Goal: Feedback & Contribution: Leave review/rating

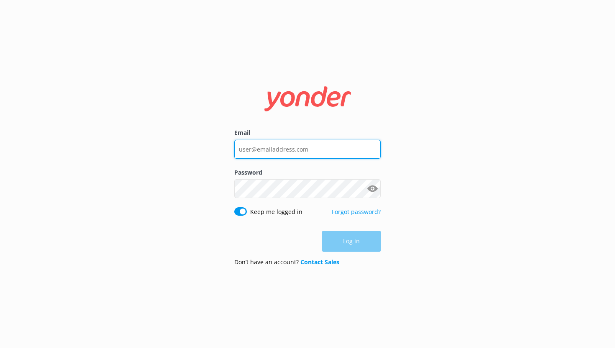
click at [282, 150] on input "Email" at bounding box center [307, 149] width 146 height 19
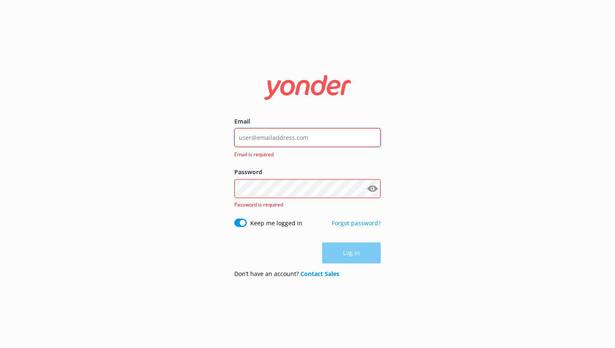
type input "[EMAIL_ADDRESS][DOMAIN_NAME]"
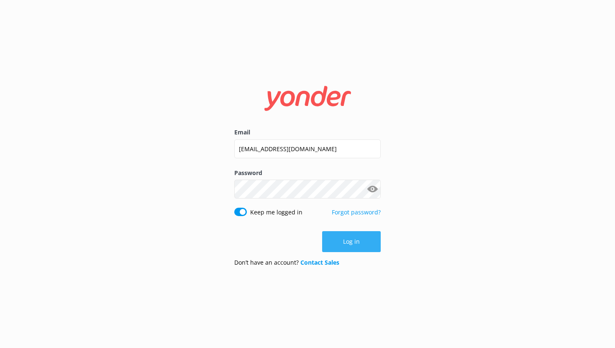
click at [357, 237] on button "Log in" at bounding box center [351, 241] width 59 height 21
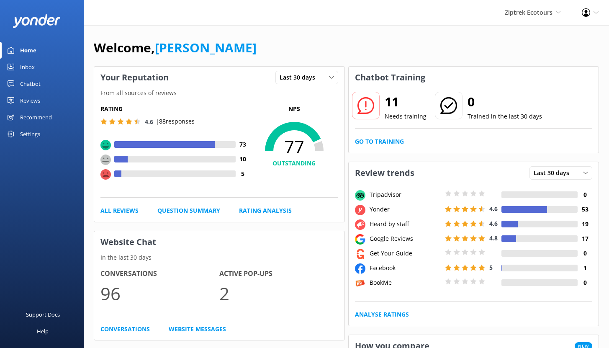
click at [37, 82] on div "Chatbot" at bounding box center [30, 83] width 20 height 17
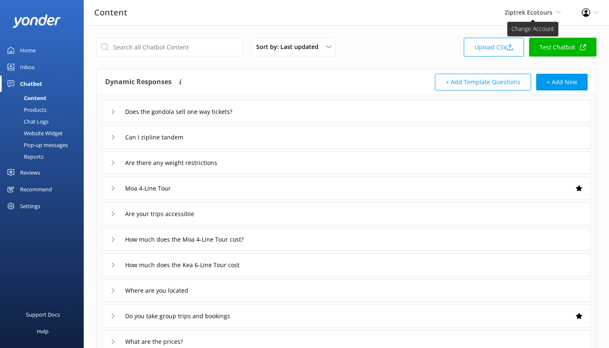
click at [519, 13] on span "Ziptrek Ecotours" at bounding box center [529, 12] width 48 height 8
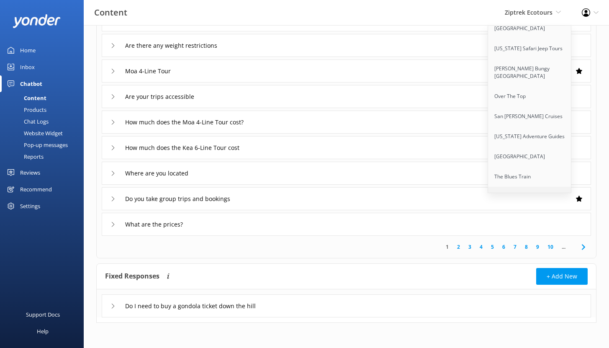
scroll to position [323, 0]
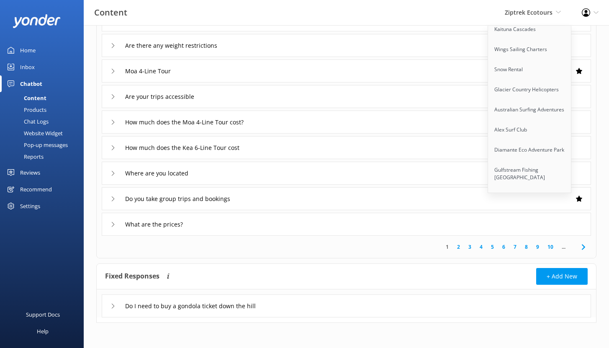
click at [533, 8] on span "Ziptrek Ecotours" at bounding box center [529, 12] width 48 height 8
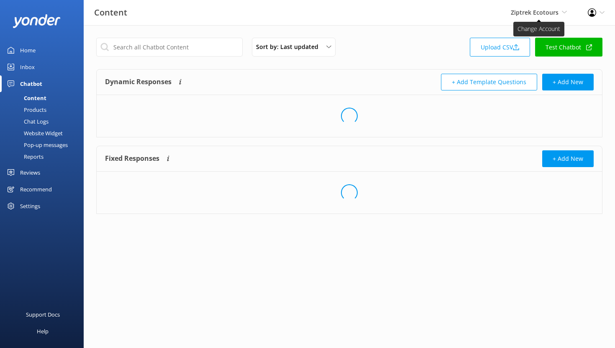
click at [538, 11] on span "Ziptrek Ecotours" at bounding box center [535, 12] width 48 height 8
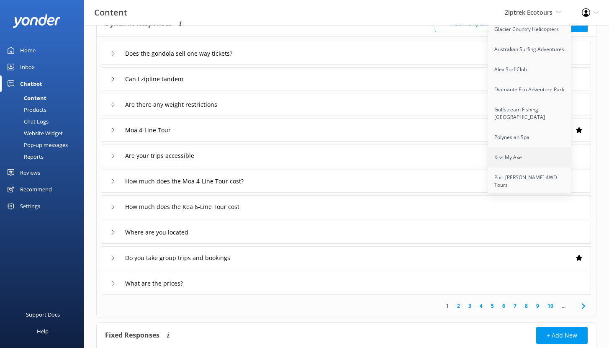
scroll to position [117, 0]
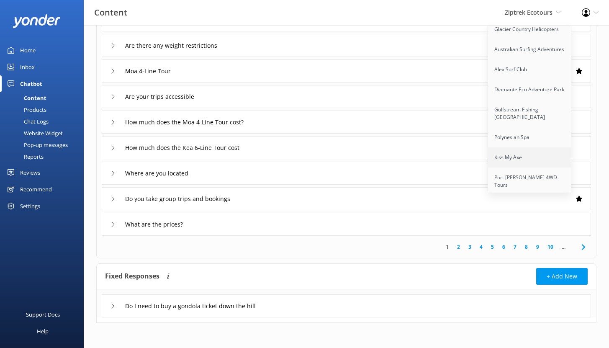
click at [504, 147] on link "Kiss My Axe" at bounding box center [530, 157] width 84 height 20
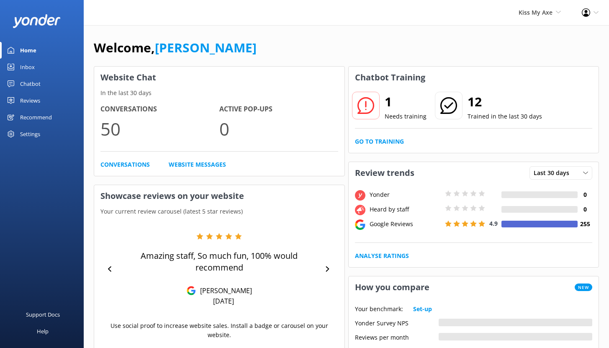
click at [30, 86] on div "Chatbot" at bounding box center [30, 83] width 20 height 17
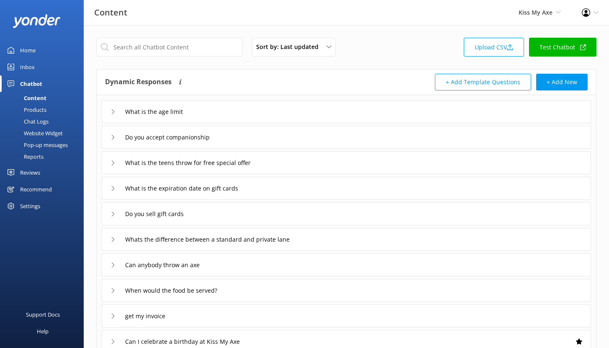
click at [33, 153] on div "Reports" at bounding box center [24, 157] width 38 height 12
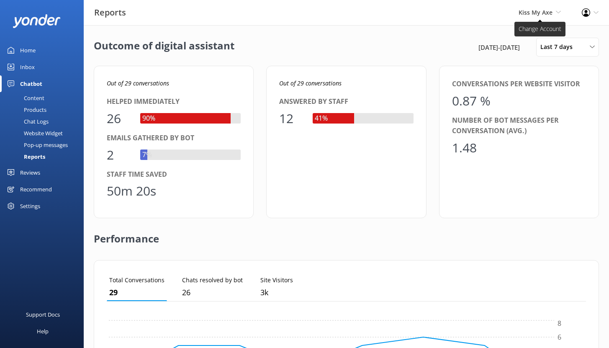
click at [535, 11] on span "Kiss My Axe" at bounding box center [535, 12] width 34 height 8
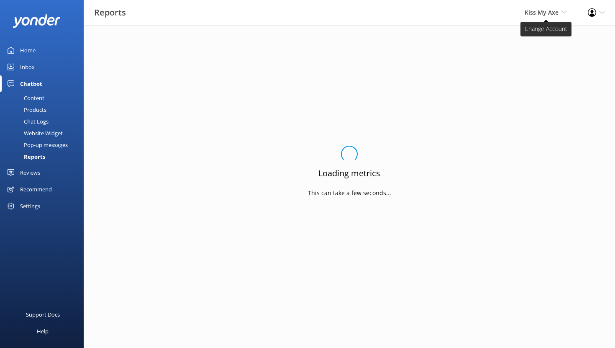
click at [546, 14] on span "Kiss My Axe" at bounding box center [542, 12] width 34 height 8
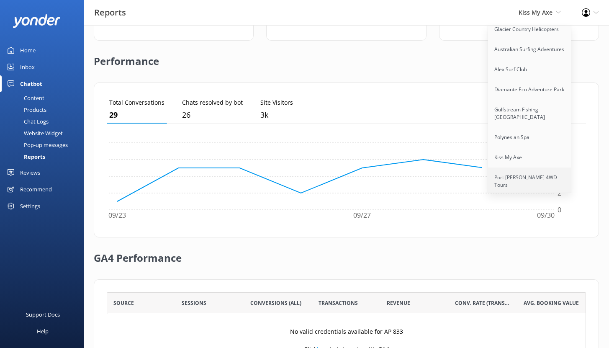
scroll to position [236, 0]
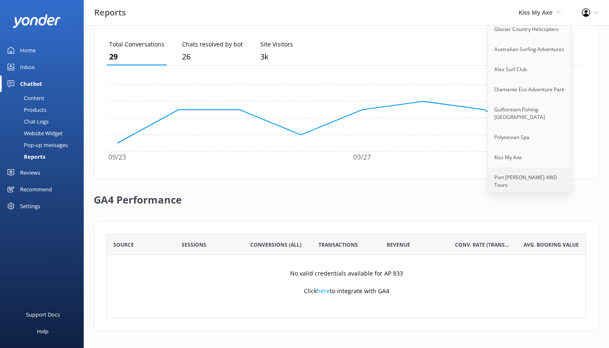
click at [522, 167] on link "Port [PERSON_NAME] 4WD Tours" at bounding box center [530, 181] width 84 height 28
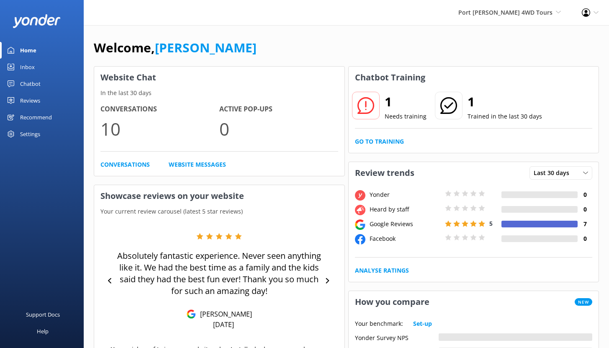
click at [34, 85] on div "Chatbot" at bounding box center [30, 83] width 20 height 17
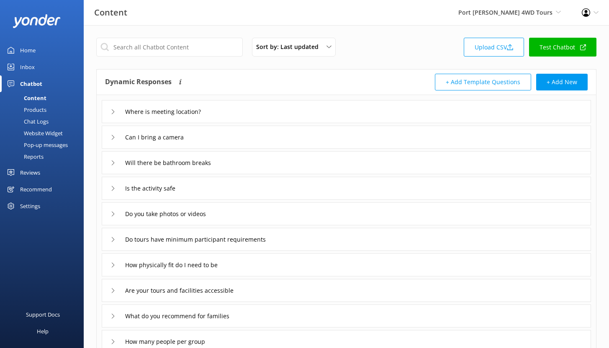
click at [38, 155] on div "Reports" at bounding box center [24, 157] width 38 height 12
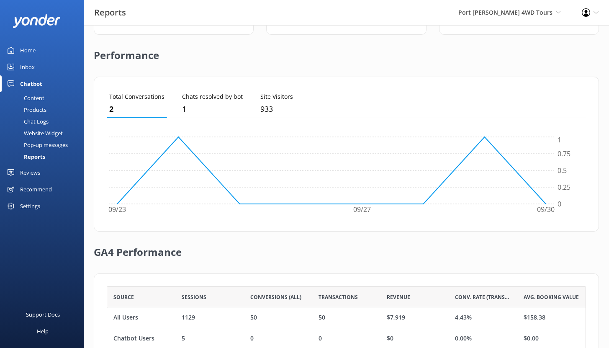
scroll to position [236, 0]
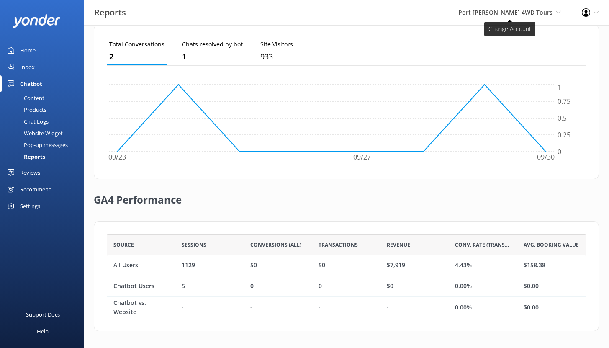
click at [507, 12] on span "Port [PERSON_NAME] 4WD Tours" at bounding box center [505, 12] width 94 height 8
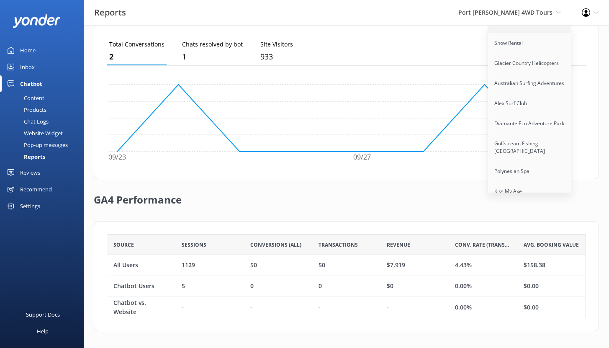
scroll to position [383, 0]
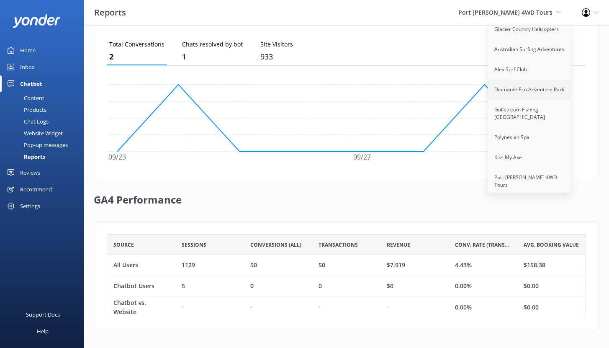
click at [513, 82] on link "Diamante Eco Adventure Park" at bounding box center [530, 89] width 84 height 20
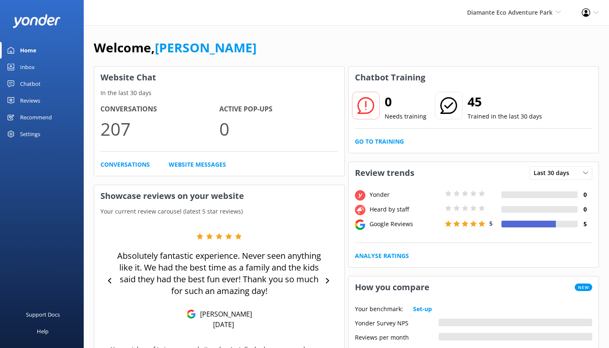
click at [38, 80] on div "Chatbot" at bounding box center [30, 83] width 20 height 17
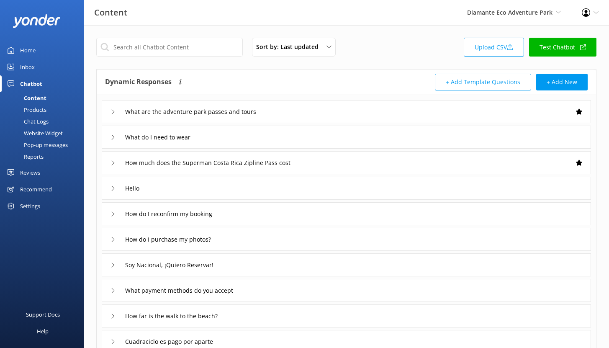
click at [43, 156] on div "Reports" at bounding box center [24, 157] width 38 height 12
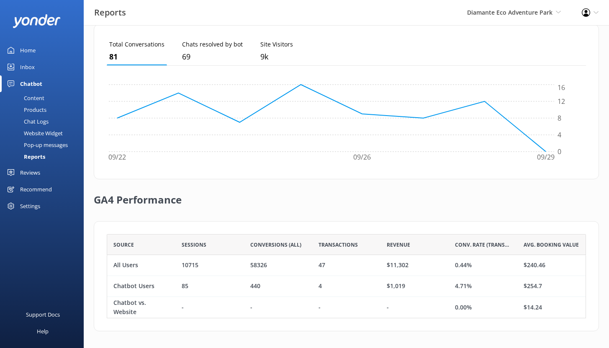
scroll to position [7, 7]
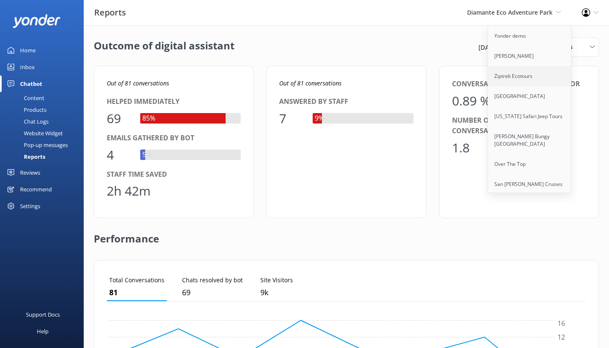
click at [524, 71] on link "Ziptrek Ecotours" at bounding box center [530, 76] width 84 height 20
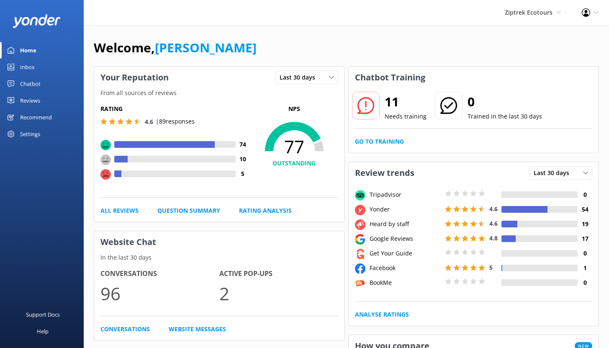
click at [32, 82] on div "Chatbot" at bounding box center [30, 83] width 20 height 17
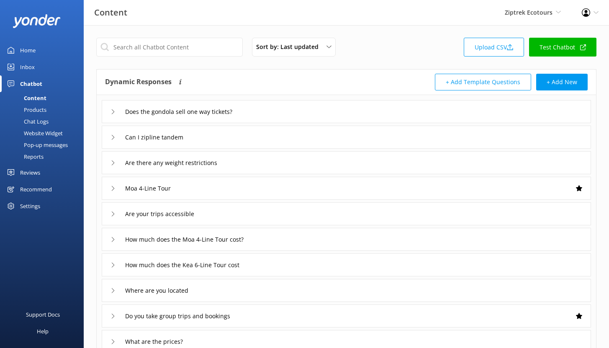
click at [36, 155] on div "Reports" at bounding box center [24, 157] width 38 height 12
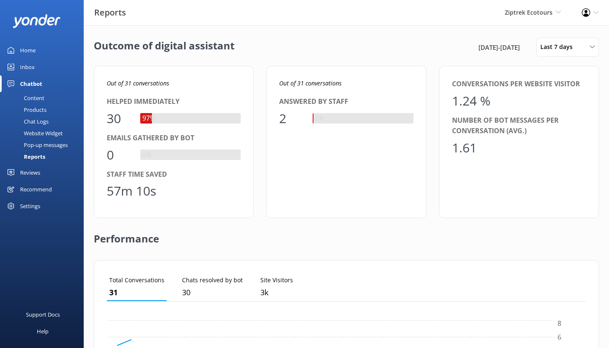
scroll to position [78, 473]
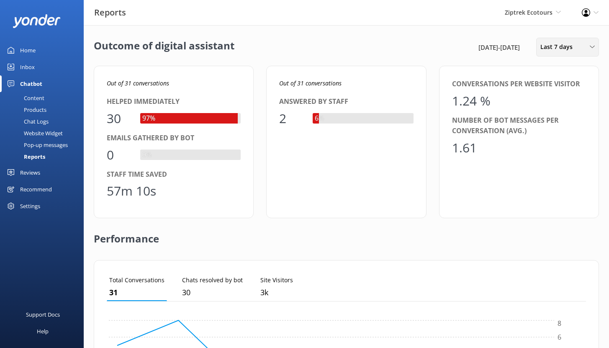
click at [581, 47] on div "Last 7 days" at bounding box center [567, 46] width 59 height 9
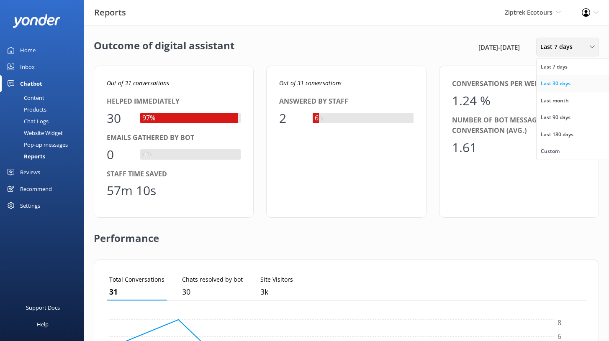
click at [563, 85] on div "Last 30 days" at bounding box center [555, 83] width 30 height 8
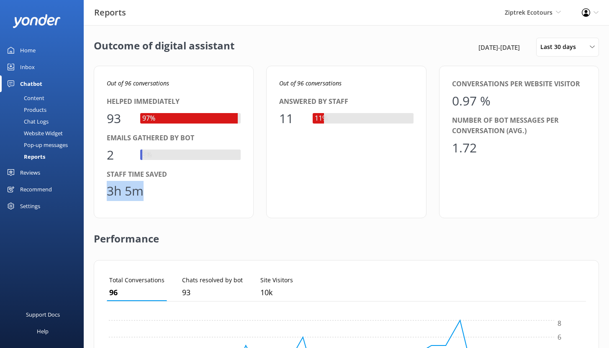
drag, startPoint x: 143, startPoint y: 193, endPoint x: 107, endPoint y: 191, distance: 36.5
click at [107, 191] on div "3h 5m" at bounding box center [125, 191] width 37 height 20
drag, startPoint x: 109, startPoint y: 118, endPoint x: 130, endPoint y: 120, distance: 21.0
click at [130, 120] on div "93" at bounding box center [119, 118] width 25 height 20
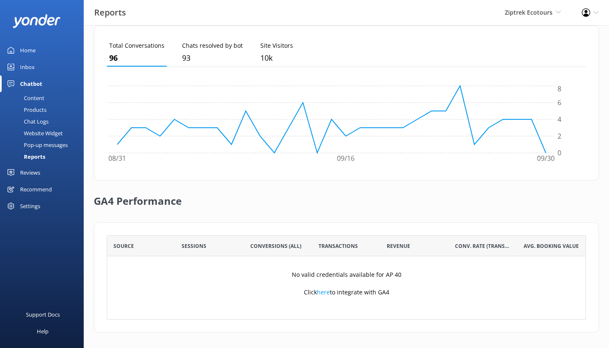
scroll to position [236, 0]
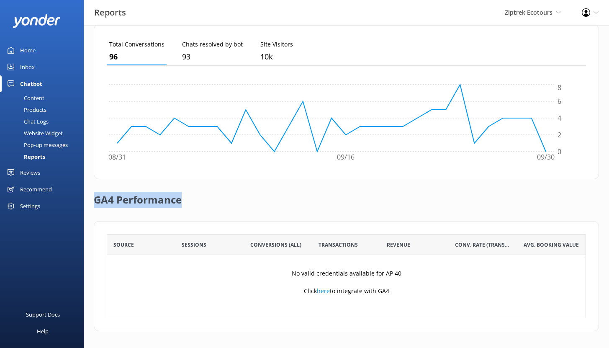
drag, startPoint x: 181, startPoint y: 201, endPoint x: 97, endPoint y: 200, distance: 84.1
click at [97, 200] on div "GA4 Performance" at bounding box center [346, 200] width 505 height 42
click at [32, 101] on div "Content" at bounding box center [24, 98] width 39 height 12
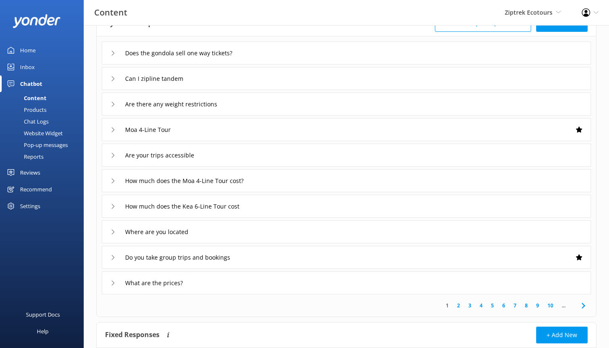
scroll to position [56, 0]
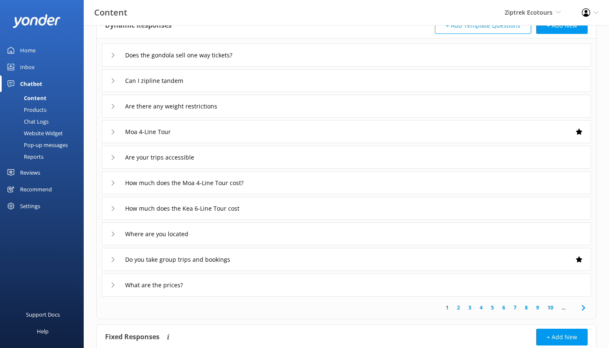
click at [271, 55] on div "Does the gondola sell one way tickets?" at bounding box center [346, 55] width 489 height 23
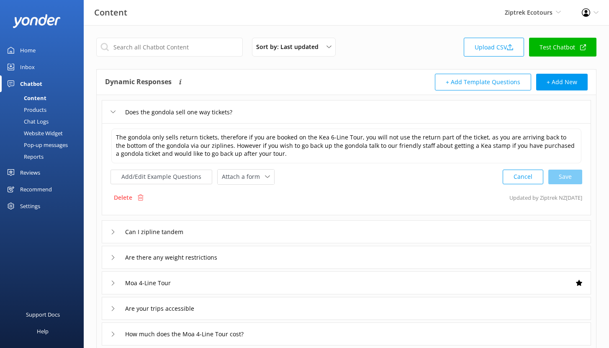
click at [41, 120] on div "Chat Logs" at bounding box center [27, 121] width 44 height 12
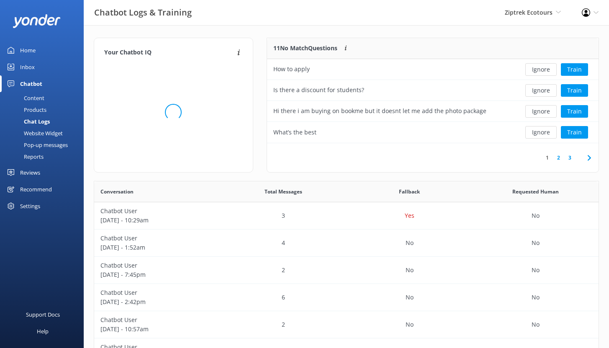
scroll to position [287, 498]
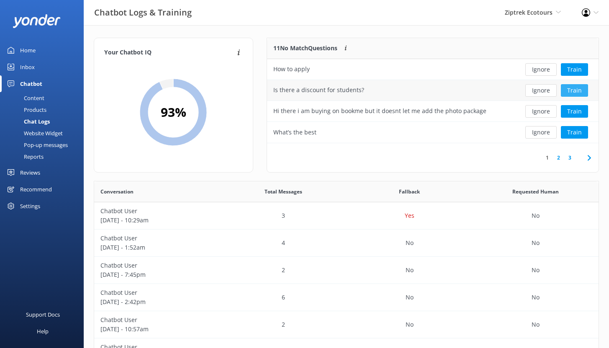
click at [573, 89] on button "Train" at bounding box center [574, 90] width 27 height 13
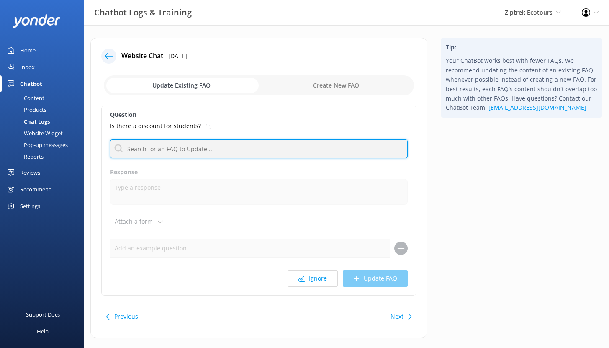
click at [156, 151] on input "text" at bounding box center [258, 148] width 297 height 19
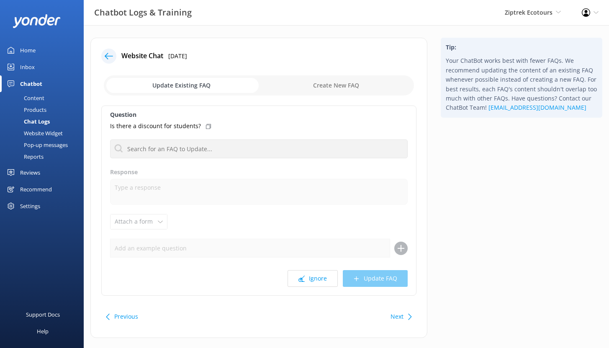
click at [343, 84] on input "checkbox" at bounding box center [259, 85] width 310 height 20
checkbox input "true"
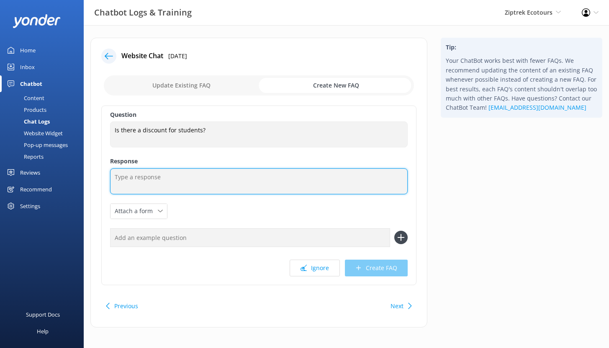
click at [141, 177] on textarea at bounding box center [258, 181] width 297 height 26
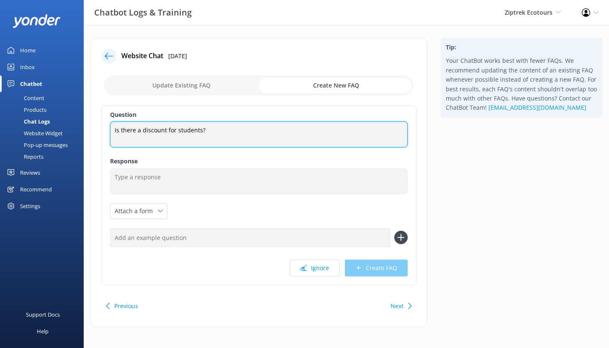
drag, startPoint x: 202, startPoint y: 131, endPoint x: 101, endPoint y: 133, distance: 101.3
click at [101, 133] on div "Website Chat [DATE] Update Existing FAQ Create New FAQ Question Is there a disc…" at bounding box center [258, 182] width 337 height 289
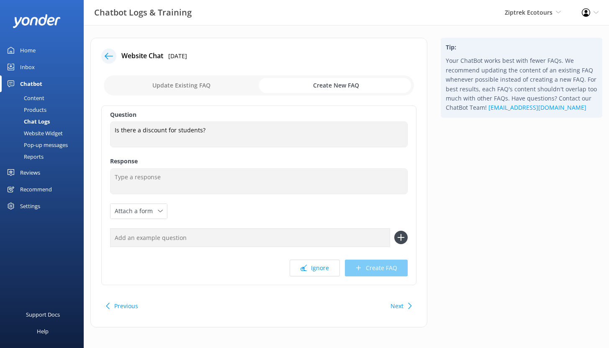
click at [35, 96] on div "Content" at bounding box center [24, 98] width 39 height 12
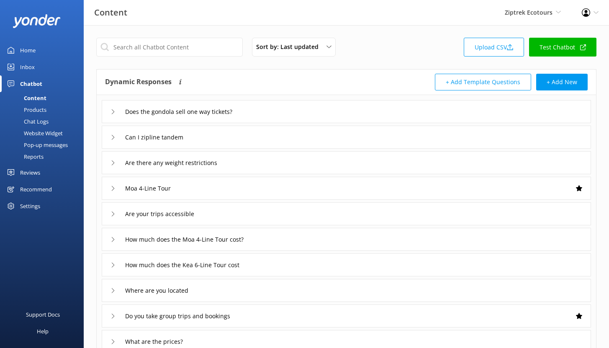
click at [43, 123] on div "Chat Logs" at bounding box center [27, 121] width 44 height 12
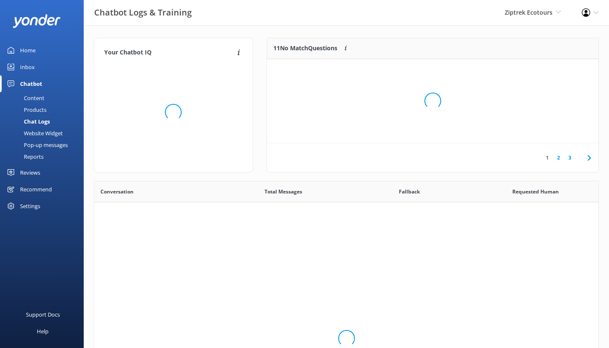
scroll to position [287, 498]
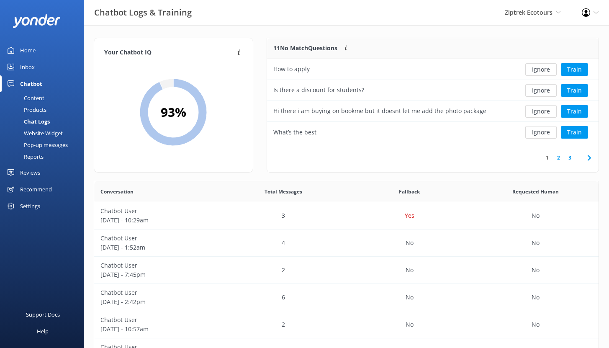
click at [37, 172] on div "Reviews" at bounding box center [30, 172] width 20 height 17
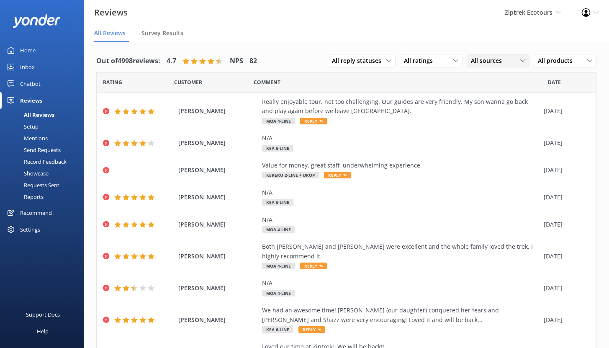
click at [492, 63] on span "All sources" at bounding box center [489, 60] width 36 height 9
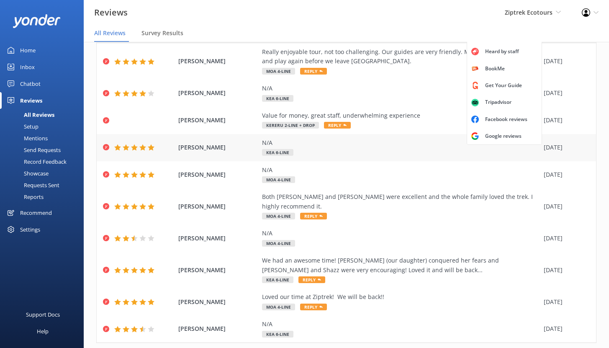
scroll to position [15, 0]
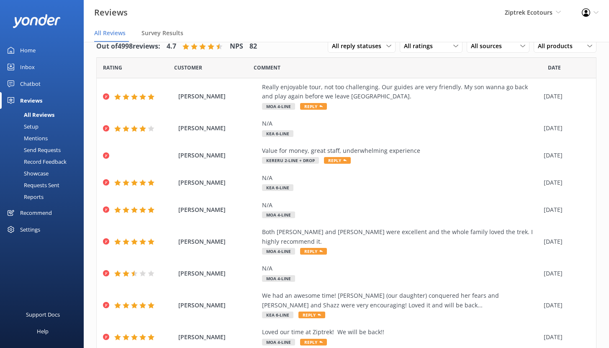
click at [409, 66] on div "Comment" at bounding box center [401, 67] width 294 height 21
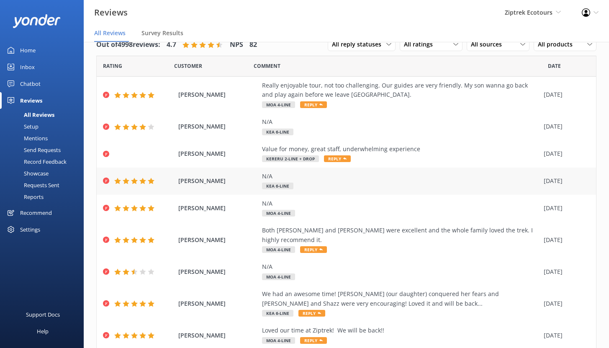
scroll to position [0, 0]
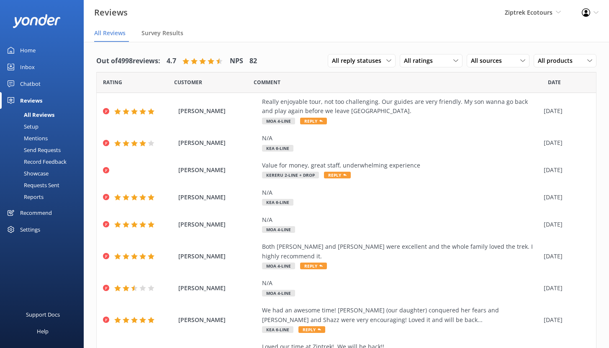
click at [34, 126] on div "Setup" at bounding box center [21, 126] width 33 height 12
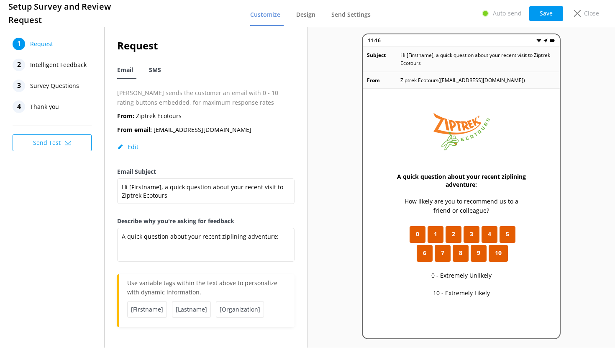
click at [156, 69] on span "SMS" at bounding box center [155, 70] width 12 height 8
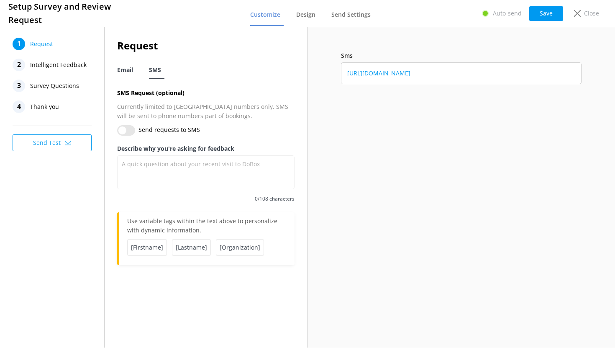
click at [125, 69] on span "Email" at bounding box center [125, 70] width 16 height 8
type textarea "A quick question about your recent ziplining adventure:"
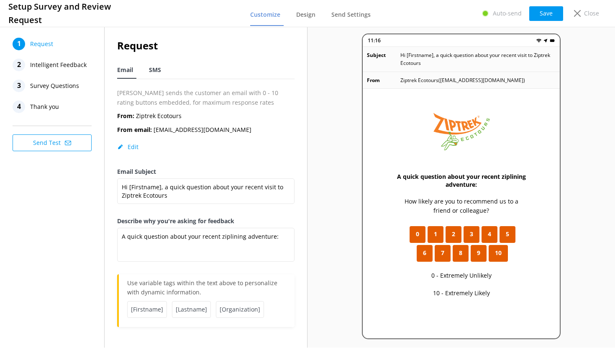
click at [159, 72] on span "SMS" at bounding box center [155, 70] width 12 height 8
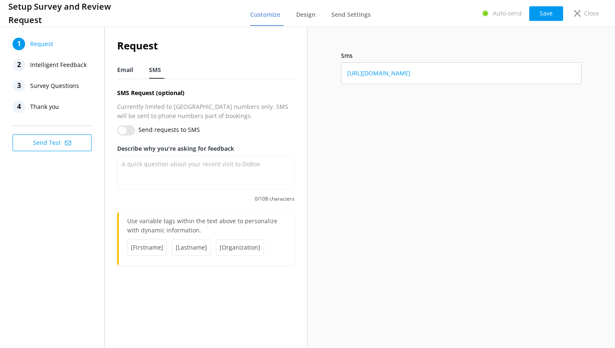
click at [130, 70] on span "Email" at bounding box center [125, 70] width 16 height 8
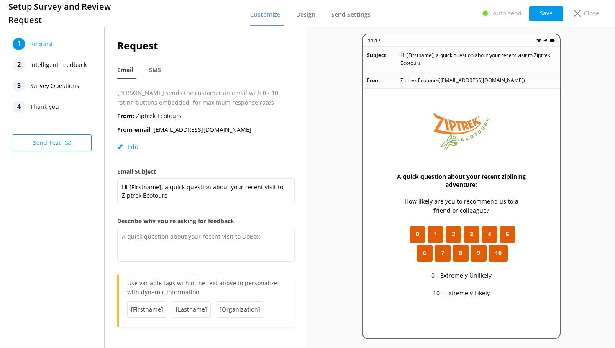
type textarea "A quick question about your recent ziplining adventure:"
click at [158, 70] on span "SMS" at bounding box center [155, 70] width 12 height 8
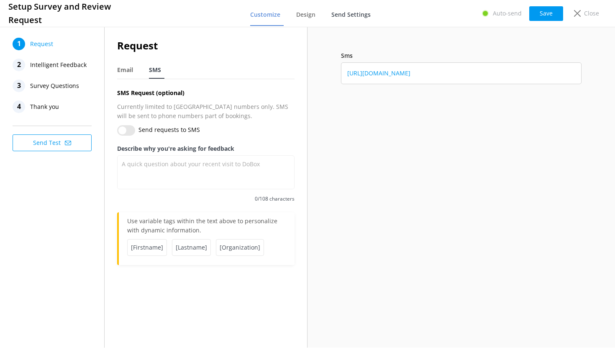
click at [357, 15] on span "Send Settings" at bounding box center [350, 14] width 39 height 8
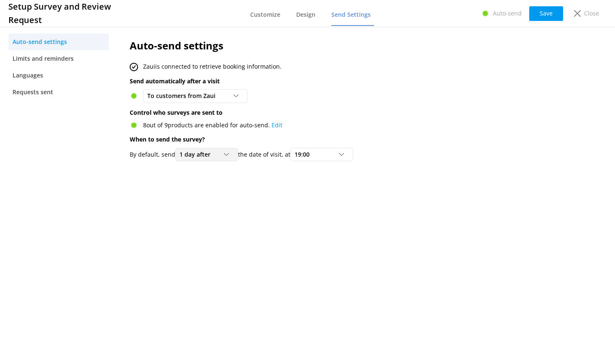
click at [216, 156] on div "1 day after" at bounding box center [206, 154] width 59 height 9
click at [342, 156] on icon at bounding box center [341, 154] width 5 height 5
click at [265, 14] on span "Customize" at bounding box center [265, 14] width 30 height 8
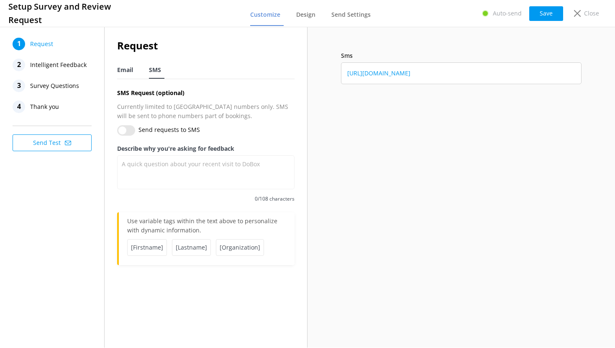
click at [121, 72] on span "Email" at bounding box center [125, 70] width 16 height 8
type textarea "A quick question about your recent ziplining adventure:"
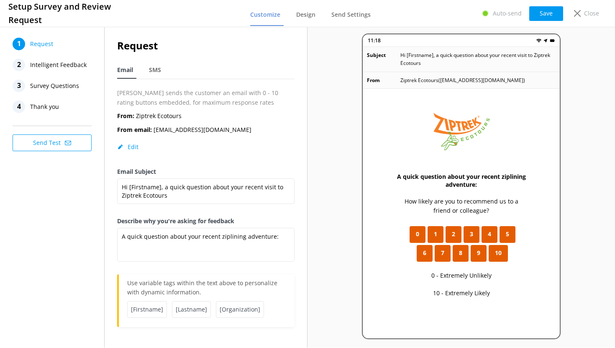
click at [56, 62] on span "Intelligent Feedback" at bounding box center [58, 65] width 56 height 13
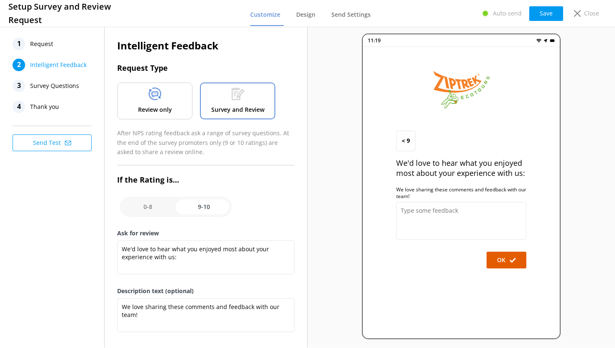
click at [154, 111] on p "Review only" at bounding box center [155, 109] width 34 height 9
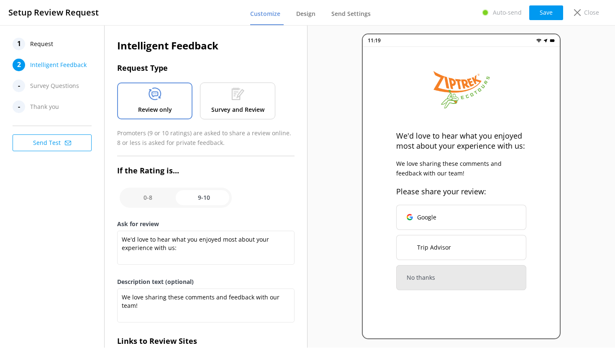
click at [197, 195] on input "checkbox" at bounding box center [176, 197] width 112 height 20
checkbox input "false"
type textarea "What could have made your experience with us more enjoyable?"
type textarea "Your feedback is important to help us improve"
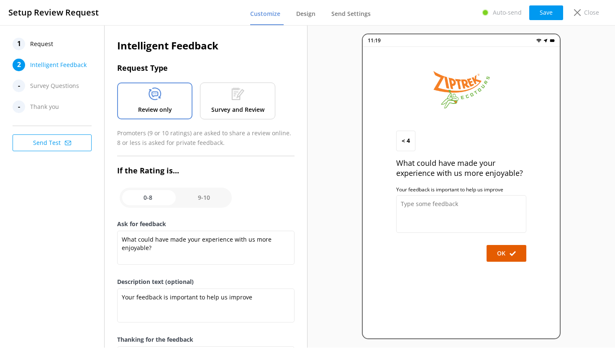
click at [195, 197] on input "checkbox" at bounding box center [176, 197] width 112 height 20
checkbox input "true"
type textarea "We'd love to hear what you enjoyed most about your experience with us:"
type textarea "We love sharing these comments and feedback with our team!"
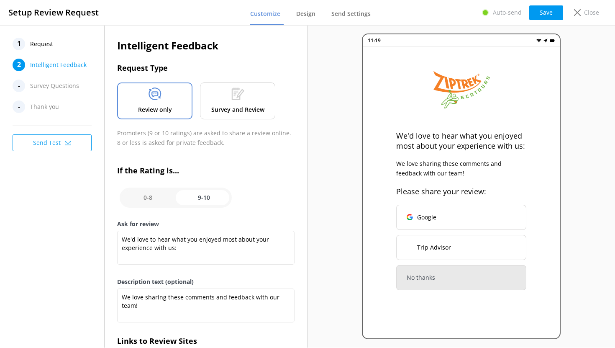
click at [51, 43] on span "Request" at bounding box center [41, 44] width 23 height 13
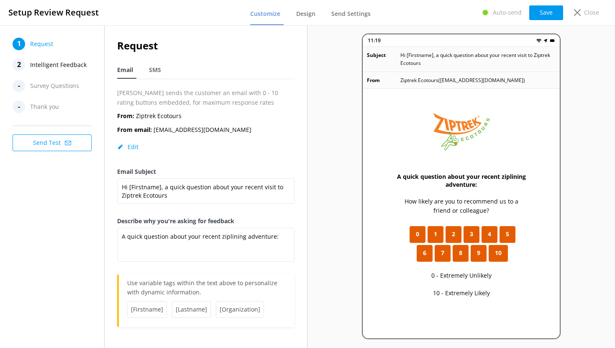
click at [74, 67] on span "Intelligent Feedback" at bounding box center [58, 65] width 56 height 13
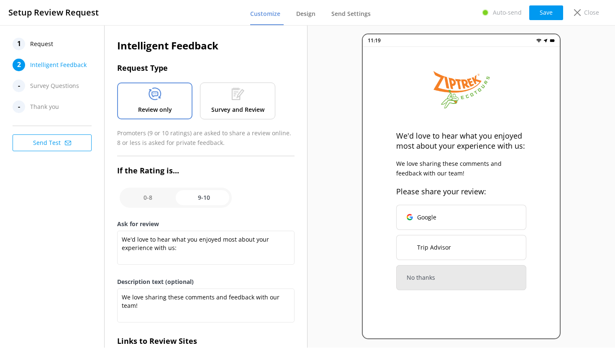
click at [152, 195] on input "checkbox" at bounding box center [176, 197] width 112 height 20
checkbox input "false"
type textarea "What could have made your experience with us more enjoyable?"
type textarea "Your feedback is important to help us improve"
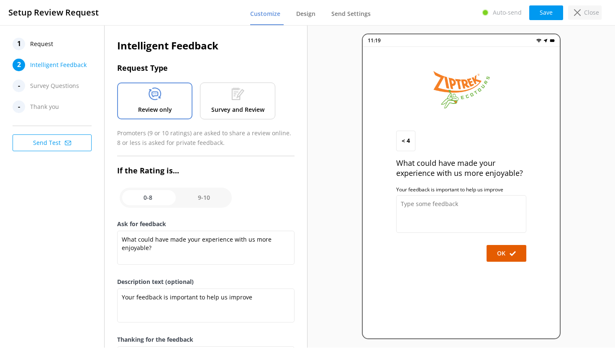
click at [580, 14] on icon at bounding box center [577, 12] width 7 height 7
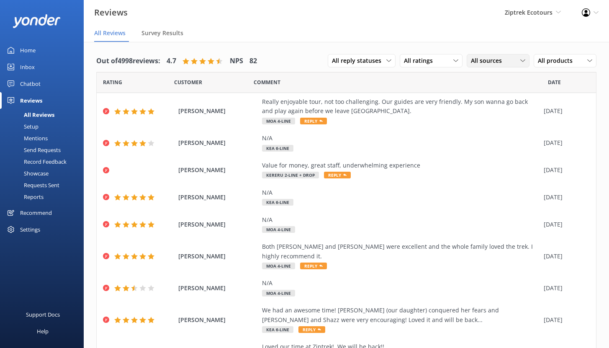
click at [487, 56] on span "All sources" at bounding box center [489, 60] width 36 height 9
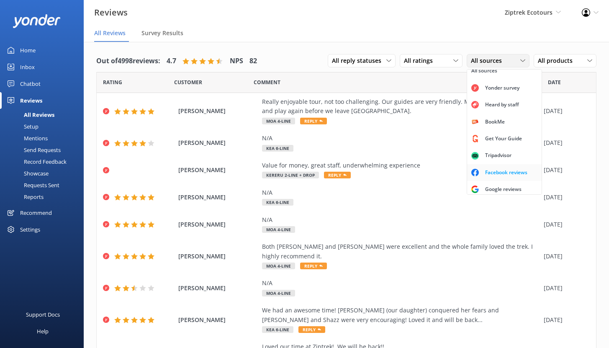
scroll to position [19, 0]
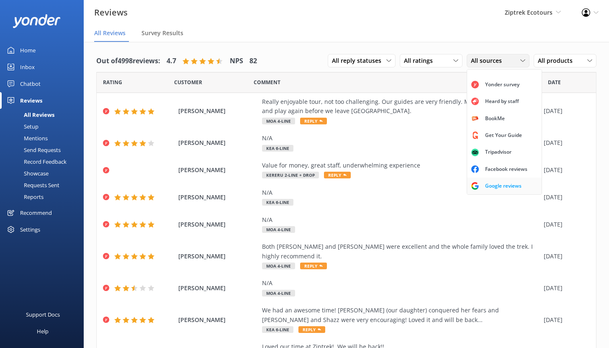
click at [487, 184] on div "Google reviews" at bounding box center [503, 186] width 49 height 8
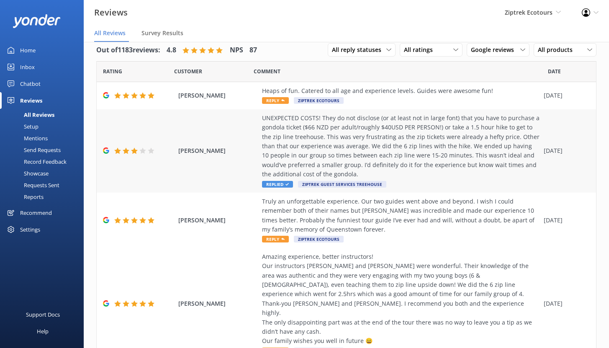
scroll to position [0, 0]
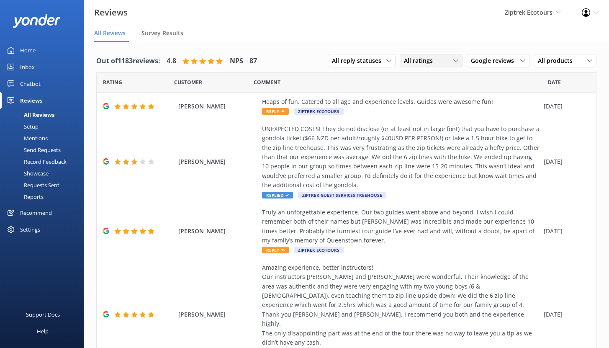
click at [429, 60] on span "All ratings" at bounding box center [421, 60] width 34 height 9
click at [426, 127] on div "Detractors" at bounding box center [431, 129] width 38 height 8
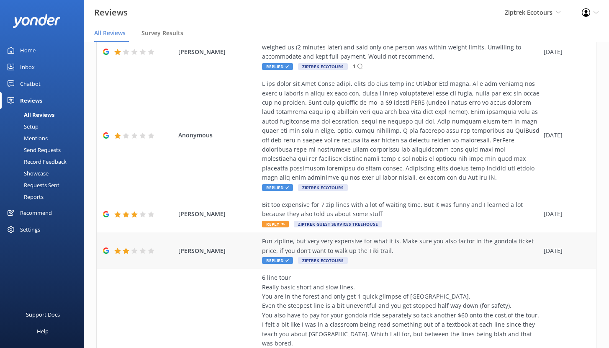
scroll to position [265, 0]
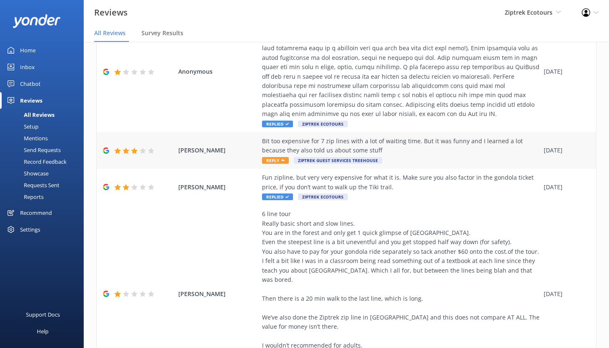
click at [313, 140] on div "Bit too expensive for 7 zip lines with a lot of waiting time. But it was funny …" at bounding box center [400, 145] width 277 height 19
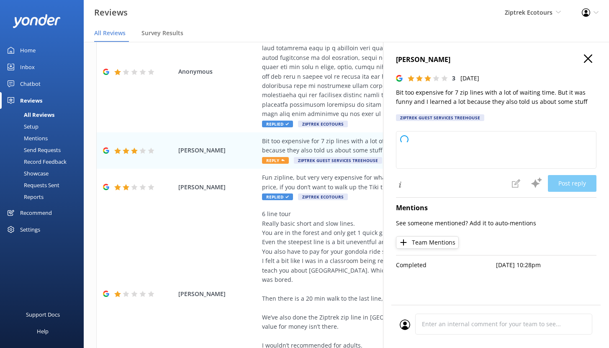
type textarea "Kia ora, Thank you so much for taking the time to share your feedback with us. …"
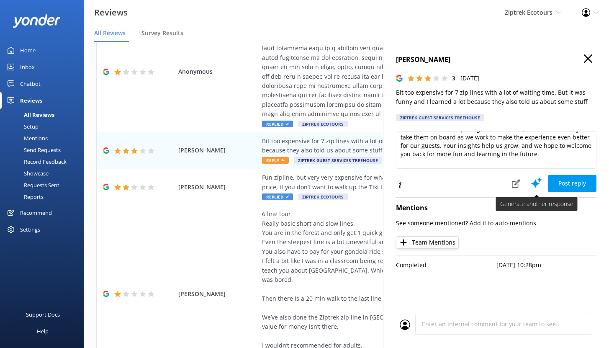
scroll to position [52, 0]
click at [516, 184] on icon at bounding box center [516, 183] width 8 height 8
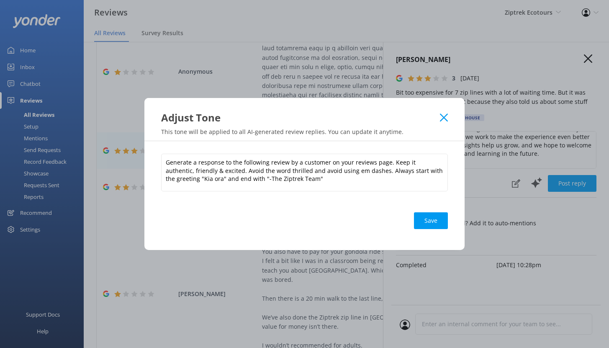
click at [441, 118] on icon at bounding box center [444, 117] width 8 height 8
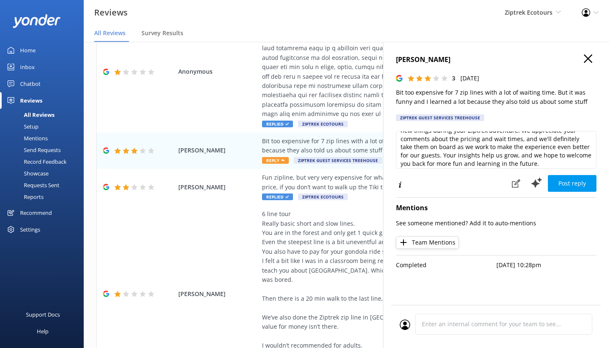
scroll to position [38, 0]
click at [510, 180] on button at bounding box center [516, 183] width 18 height 17
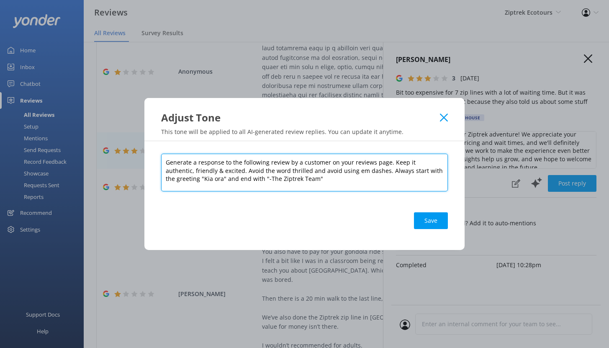
drag, startPoint x: 390, startPoint y: 161, endPoint x: 438, endPoint y: 178, distance: 50.8
click at [438, 178] on textarea "Generate a response to the following review by a customer on your reviews page.…" at bounding box center [304, 173] width 287 height 38
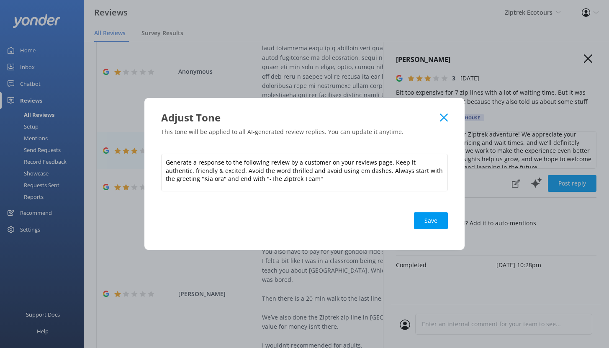
click at [443, 121] on icon at bounding box center [444, 117] width 8 height 8
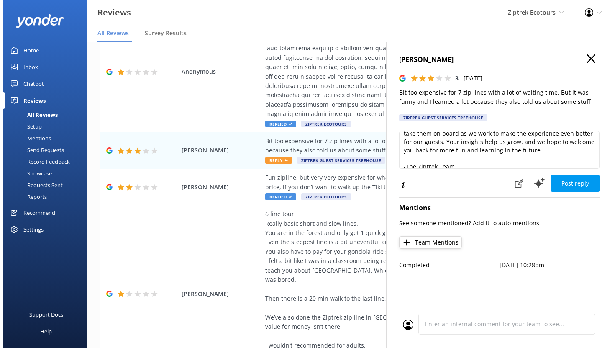
scroll to position [56, 0]
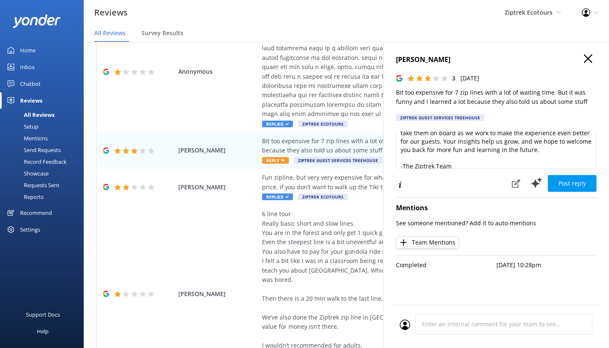
click at [590, 58] on icon "button" at bounding box center [588, 58] width 8 height 8
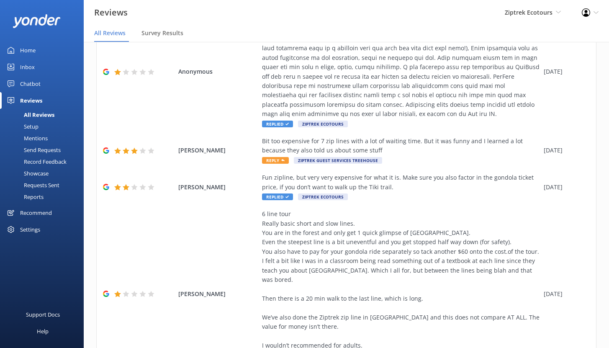
click at [42, 136] on div "Mentions" at bounding box center [26, 138] width 43 height 12
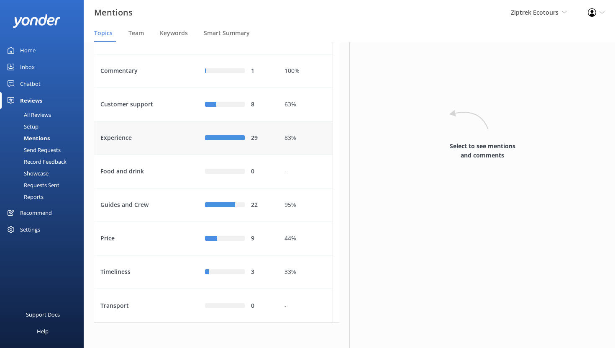
scroll to position [95, 0]
click at [163, 150] on div "Experience" at bounding box center [146, 137] width 105 height 33
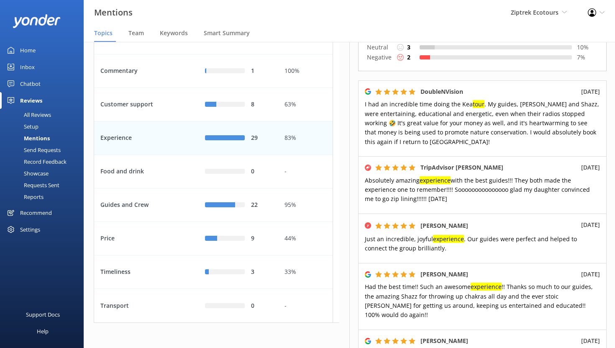
scroll to position [164, 0]
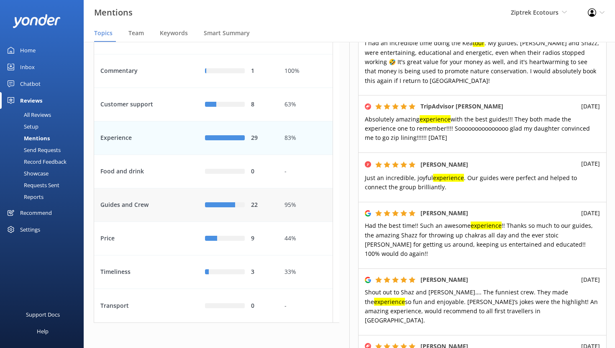
click at [164, 219] on div "Guides and Crew" at bounding box center [146, 204] width 105 height 33
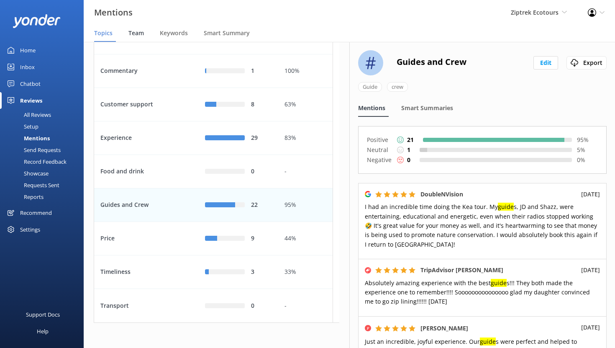
click at [134, 32] on span "Team" at bounding box center [135, 33] width 15 height 8
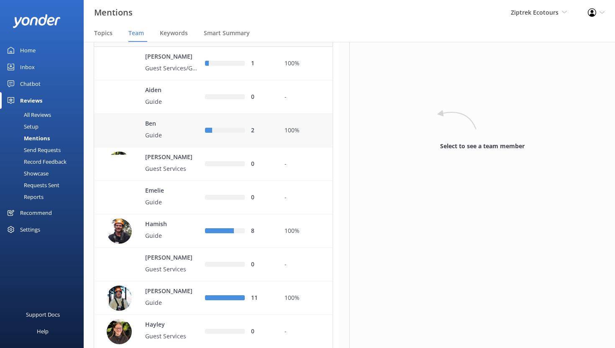
scroll to position [52, 0]
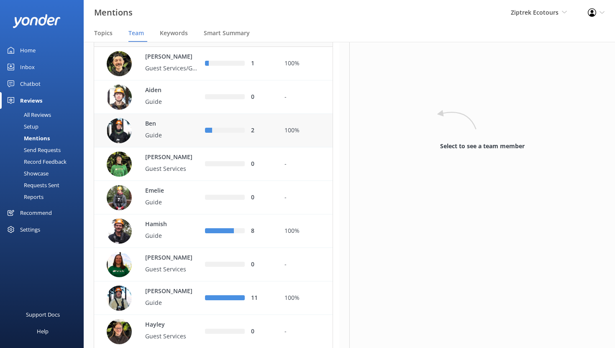
click at [185, 140] on p "Guide" at bounding box center [172, 135] width 54 height 9
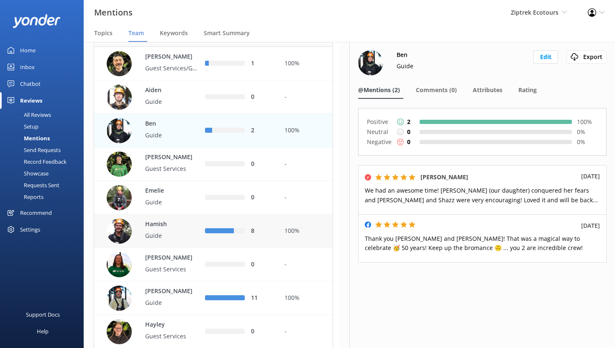
click at [185, 240] on p "Guide" at bounding box center [172, 235] width 54 height 9
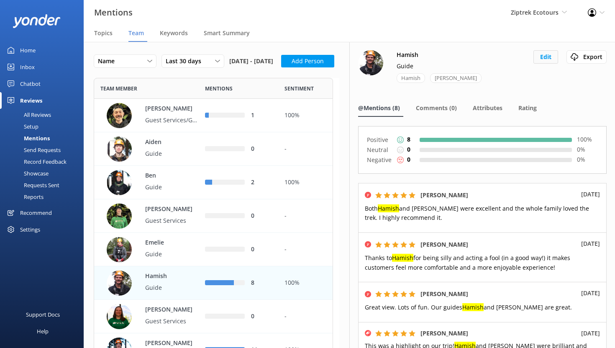
click at [537, 57] on button "Edit" at bounding box center [545, 56] width 25 height 13
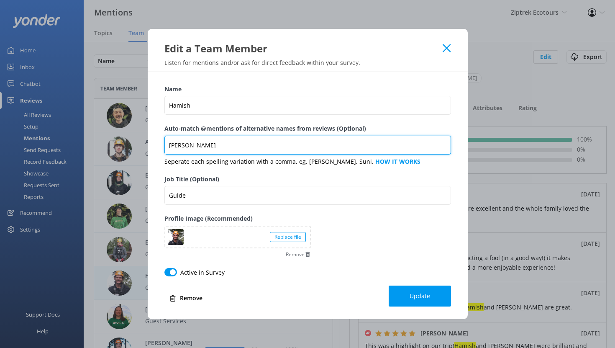
click at [228, 143] on input "[PERSON_NAME]" at bounding box center [307, 145] width 287 height 19
drag, startPoint x: 226, startPoint y: 141, endPoint x: 193, endPoint y: 143, distance: 33.1
click at [193, 143] on input "[PERSON_NAME]" at bounding box center [307, 145] width 287 height 19
click at [235, 139] on input "[PERSON_NAME]" at bounding box center [307, 145] width 287 height 19
click at [229, 144] on input "[PERSON_NAME]" at bounding box center [307, 145] width 287 height 19
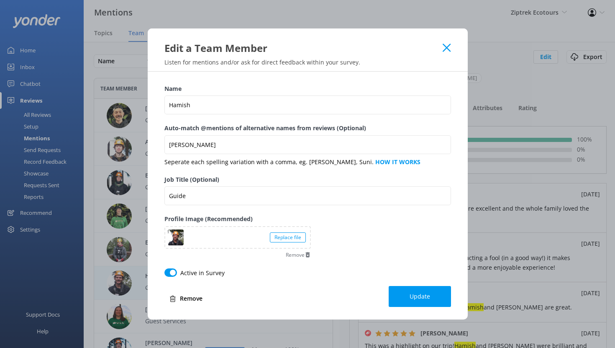
click at [446, 50] on icon at bounding box center [447, 48] width 8 height 8
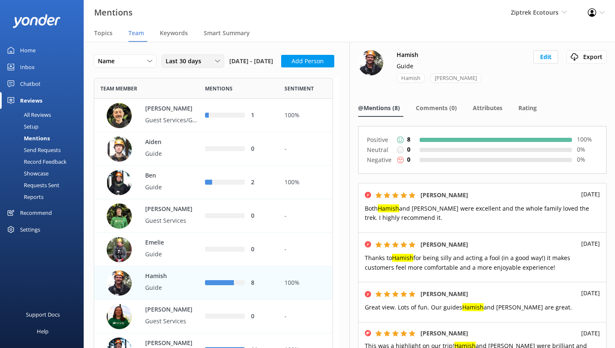
click at [187, 59] on span "Last 30 days" at bounding box center [186, 60] width 41 height 9
click at [278, 73] on div "Name Name Highest mentions Lowest mentions Last 30 days Last 7 days Last 30 day…" at bounding box center [186, 63] width 184 height 18
click at [214, 59] on div "Last 30 days" at bounding box center [193, 60] width 59 height 9
click at [235, 35] on span "Smart Summary" at bounding box center [227, 33] width 46 height 8
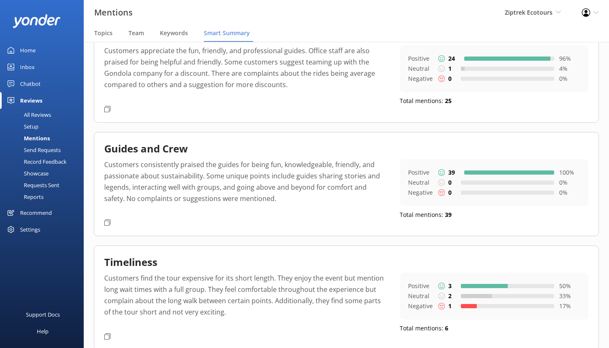
scroll to position [138, 0]
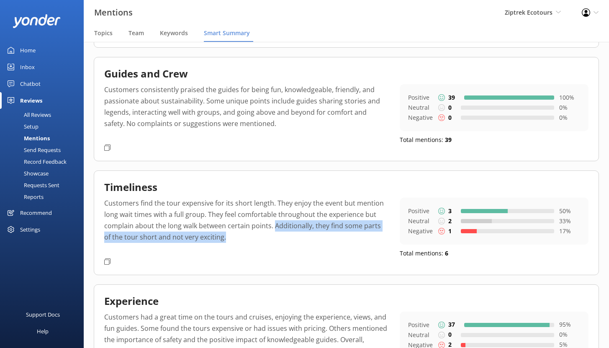
drag, startPoint x: 272, startPoint y: 226, endPoint x: 295, endPoint y: 248, distance: 31.7
click at [295, 248] on p "Customers find the tour expensive for its short length. They enjoy the event bu…" at bounding box center [245, 225] width 283 height 57
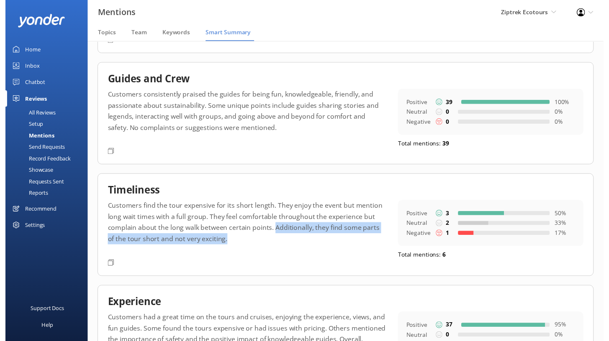
scroll to position [0, 0]
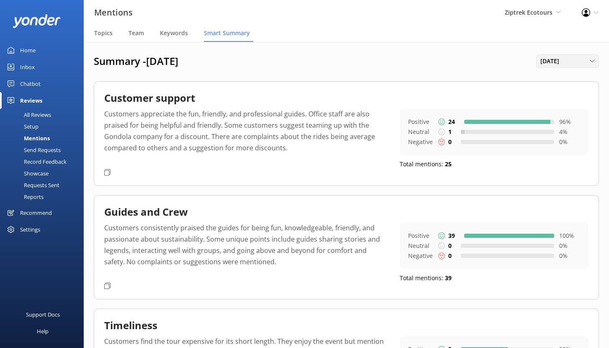
click at [586, 64] on div "[DATE]" at bounding box center [567, 60] width 59 height 9
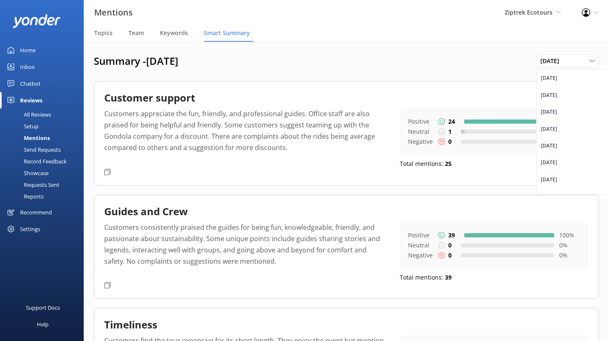
click at [36, 114] on div "All Reviews" at bounding box center [28, 115] width 46 height 12
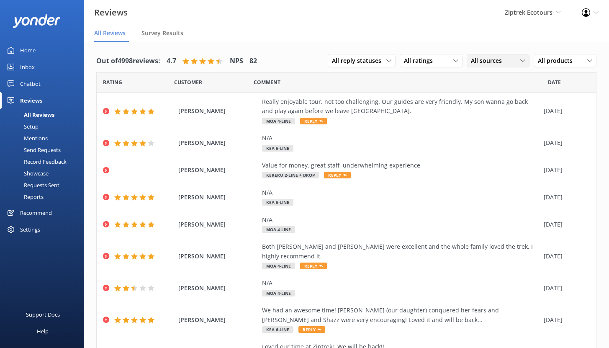
click at [494, 63] on span "All sources" at bounding box center [489, 60] width 36 height 9
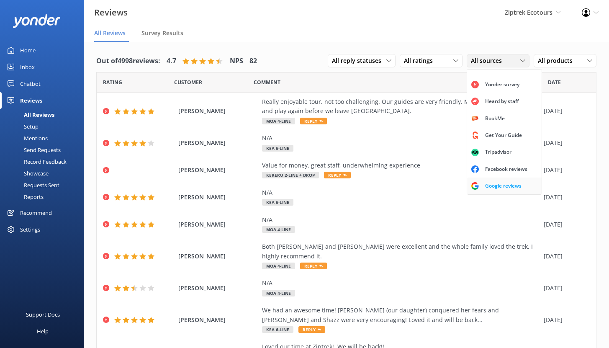
scroll to position [19, 0]
click at [490, 182] on div "Google reviews" at bounding box center [503, 186] width 49 height 8
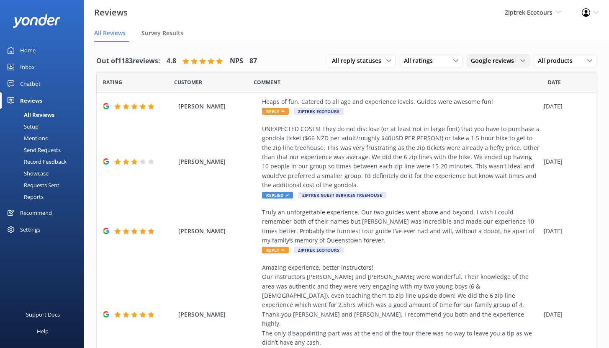
click at [488, 63] on span "Google reviews" at bounding box center [495, 60] width 48 height 9
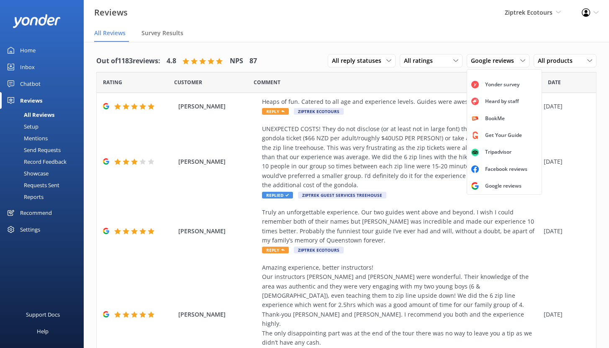
click at [345, 31] on nav "All Reviews Survey Results" at bounding box center [346, 33] width 525 height 17
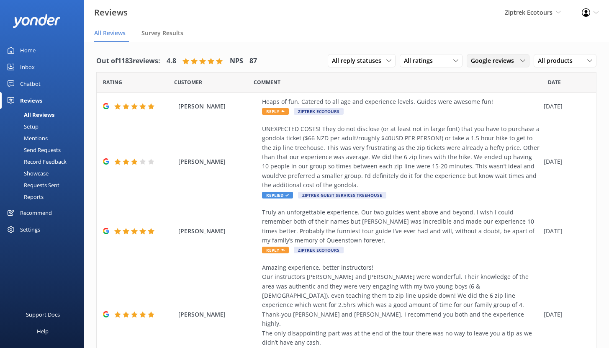
click at [484, 57] on span "Google reviews" at bounding box center [495, 60] width 48 height 9
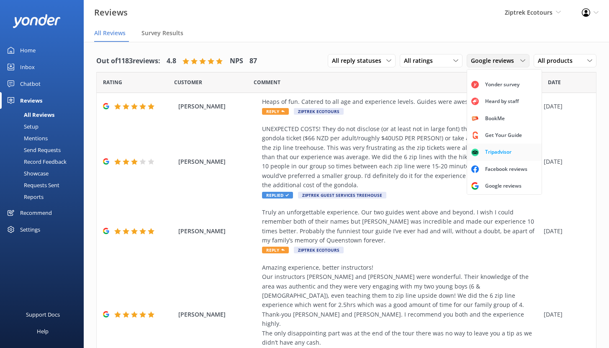
click at [489, 148] on div "Tripadvisor" at bounding box center [498, 152] width 39 height 8
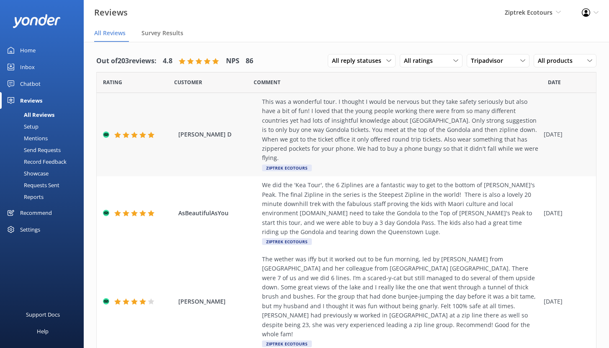
click at [345, 120] on div "This was a wonderful tour. I thought I would be nervous but they take safety se…" at bounding box center [400, 130] width 277 height 66
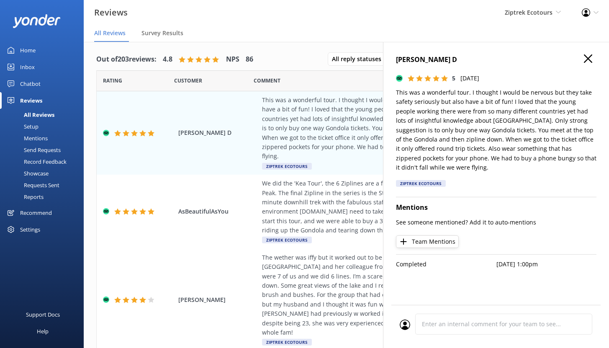
scroll to position [0, 0]
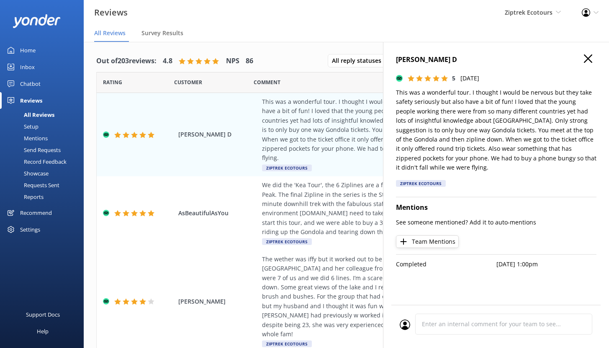
click at [592, 58] on icon "button" at bounding box center [588, 58] width 8 height 8
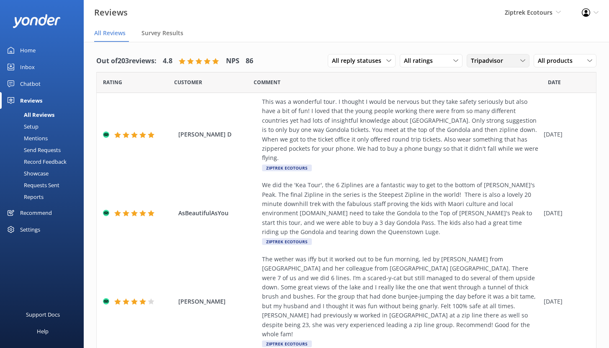
click at [486, 60] on span "Tripadvisor" at bounding box center [489, 60] width 37 height 9
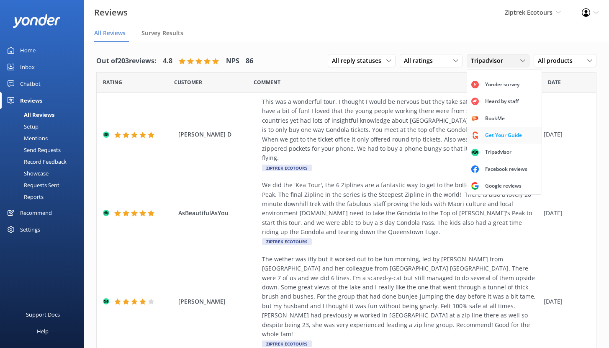
click at [490, 131] on div "Get Your Guide" at bounding box center [503, 135] width 49 height 8
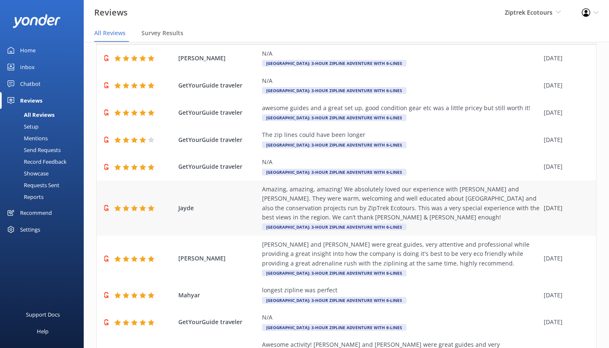
scroll to position [66, 0]
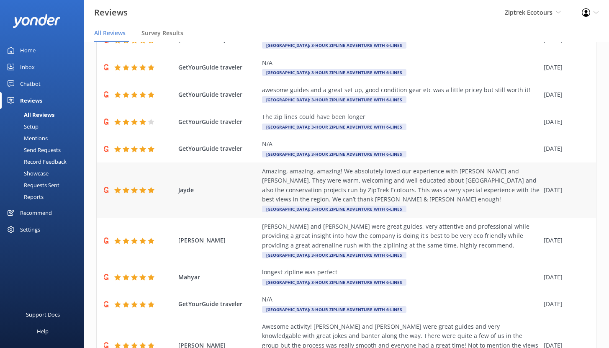
click at [405, 178] on div "Amazing, amazing, amazing! We absolutely loved our experience with [PERSON_NAME…" at bounding box center [400, 185] width 277 height 38
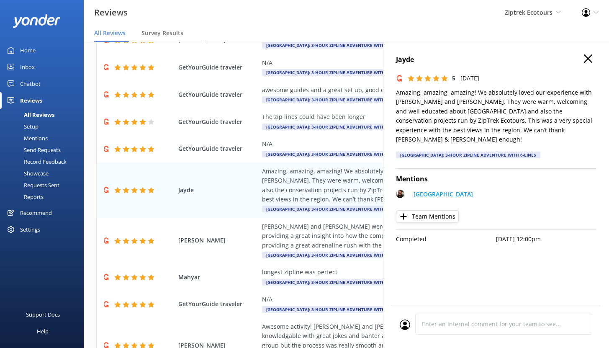
click at [587, 58] on use "button" at bounding box center [588, 58] width 8 height 8
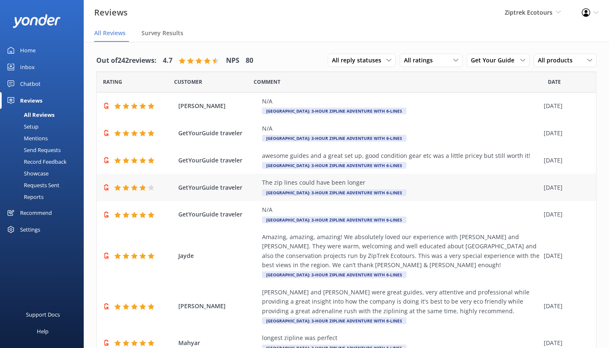
scroll to position [0, 0]
click at [325, 249] on div "Amazing, amazing, amazing! We absolutely loved our experience with [PERSON_NAME…" at bounding box center [400, 252] width 277 height 38
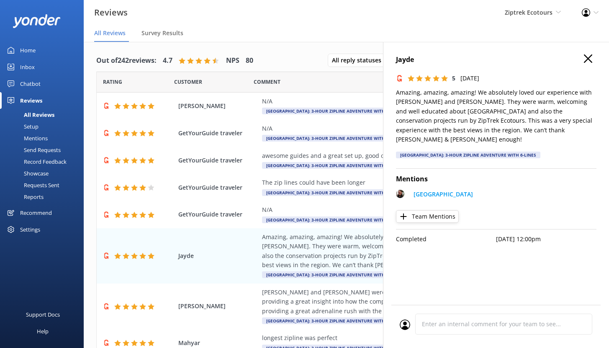
scroll to position [2, 0]
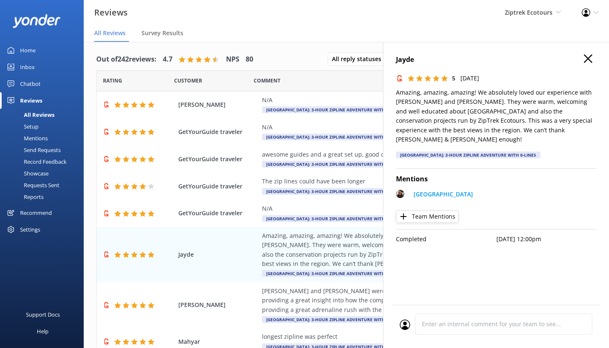
click at [587, 58] on use "button" at bounding box center [588, 58] width 8 height 8
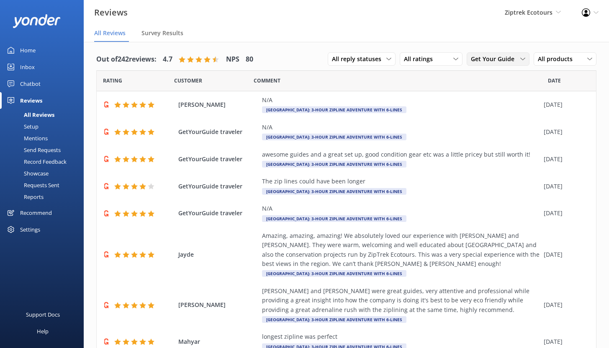
click at [487, 59] on span "Get Your Guide" at bounding box center [495, 58] width 49 height 9
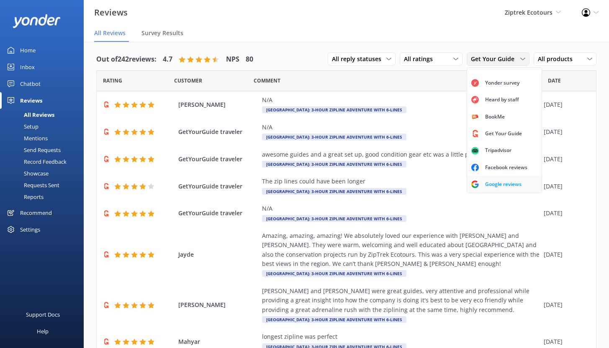
click at [489, 183] on div "Google reviews" at bounding box center [503, 184] width 49 height 8
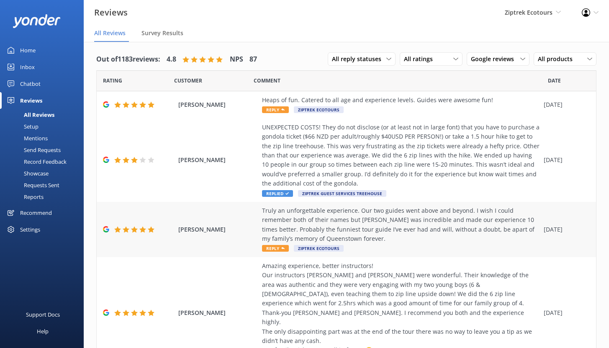
click at [369, 233] on div "Truly an unforgettable experience. Our two guides went above and beyond. I wish…" at bounding box center [400, 225] width 277 height 38
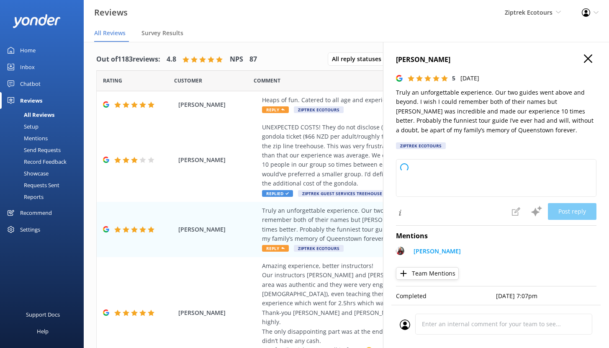
type textarea "Kia ora, Thank you so much for your amazing review! We’re so happy to hear that…"
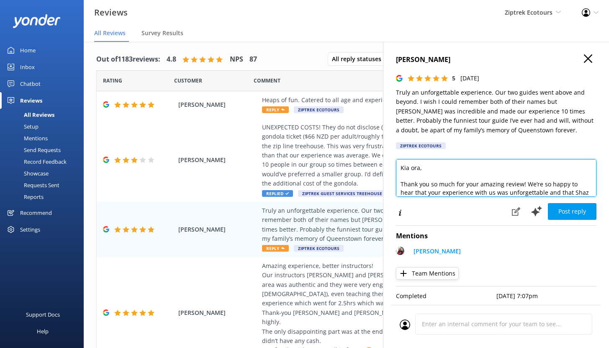
scroll to position [61, 0]
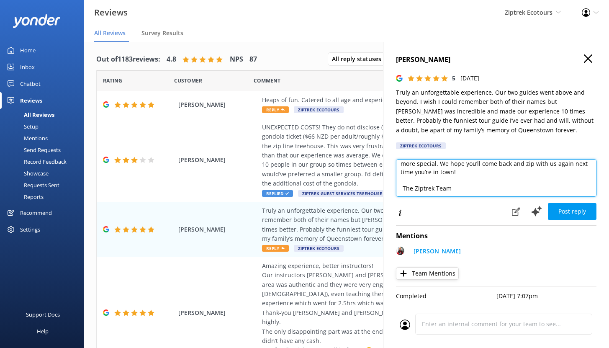
drag, startPoint x: 399, startPoint y: 166, endPoint x: 481, endPoint y: 223, distance: 99.8
click at [481, 223] on div "[PERSON_NAME] 5 [DATE] Truly an unforgettable experience. Our two guides went a…" at bounding box center [496, 216] width 226 height 348
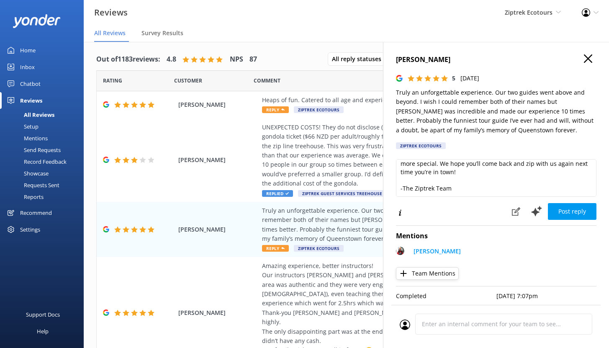
click at [584, 55] on use "button" at bounding box center [588, 58] width 8 height 8
